Goal: Find specific page/section: Find specific page/section

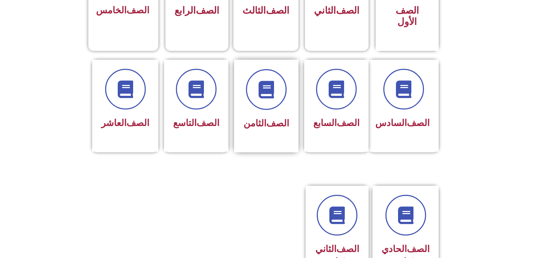
scroll to position [365, 0]
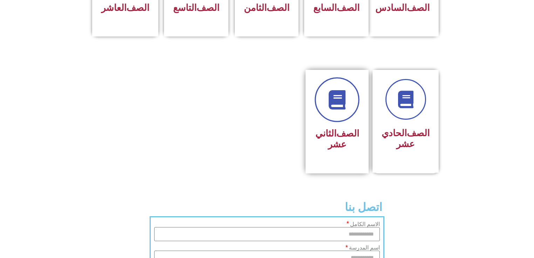
click at [342, 122] on link at bounding box center [337, 99] width 45 height 45
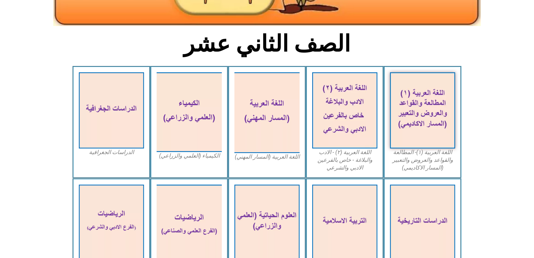
scroll to position [224, 0]
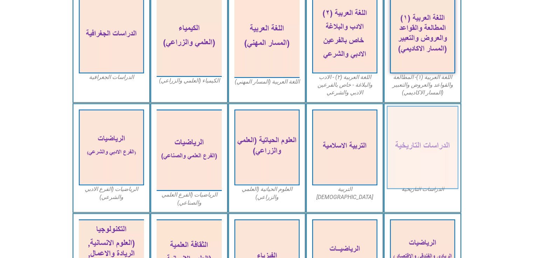
click at [410, 146] on img at bounding box center [423, 147] width 72 height 83
click at [411, 146] on img at bounding box center [423, 147] width 72 height 83
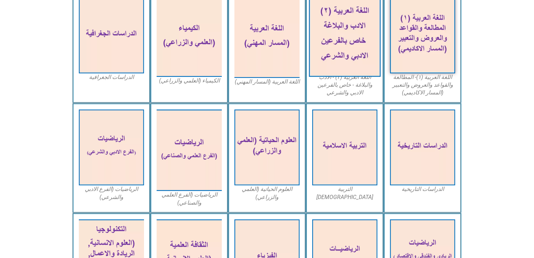
click at [361, 34] on img at bounding box center [345, 34] width 72 height 83
click at [359, 42] on img at bounding box center [345, 34] width 72 height 83
